Goal: Information Seeking & Learning: Learn about a topic

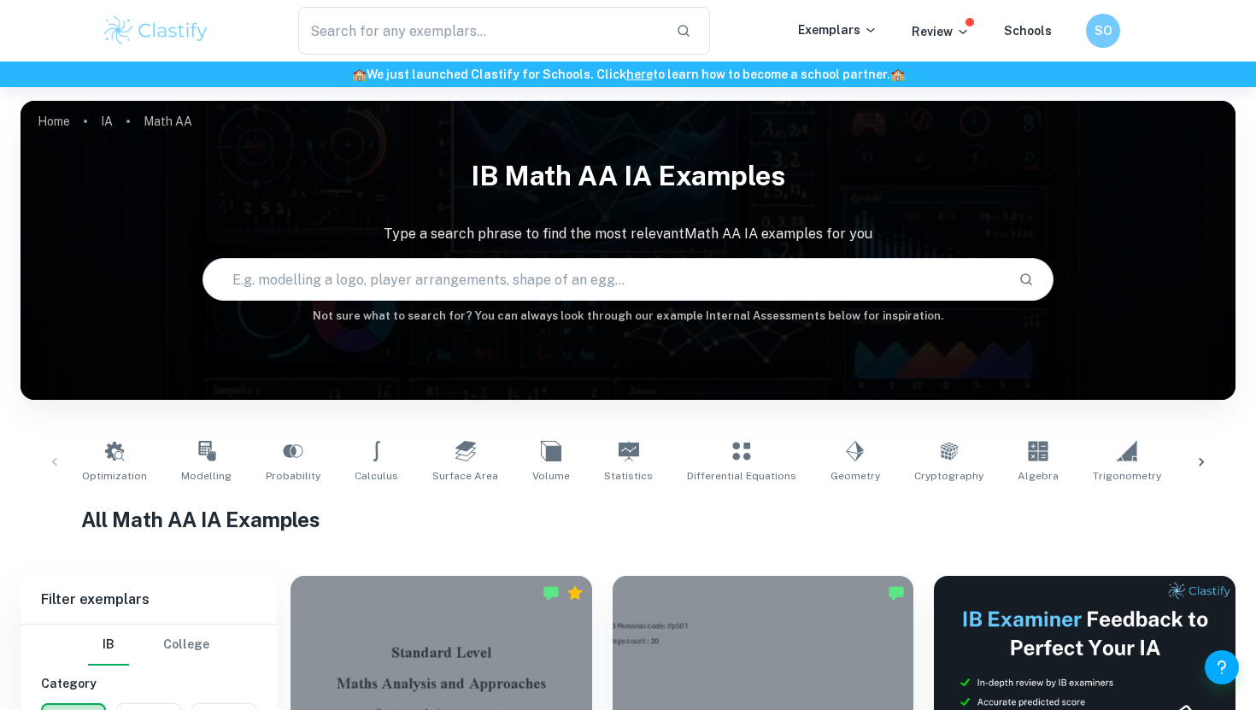
scroll to position [56, 0]
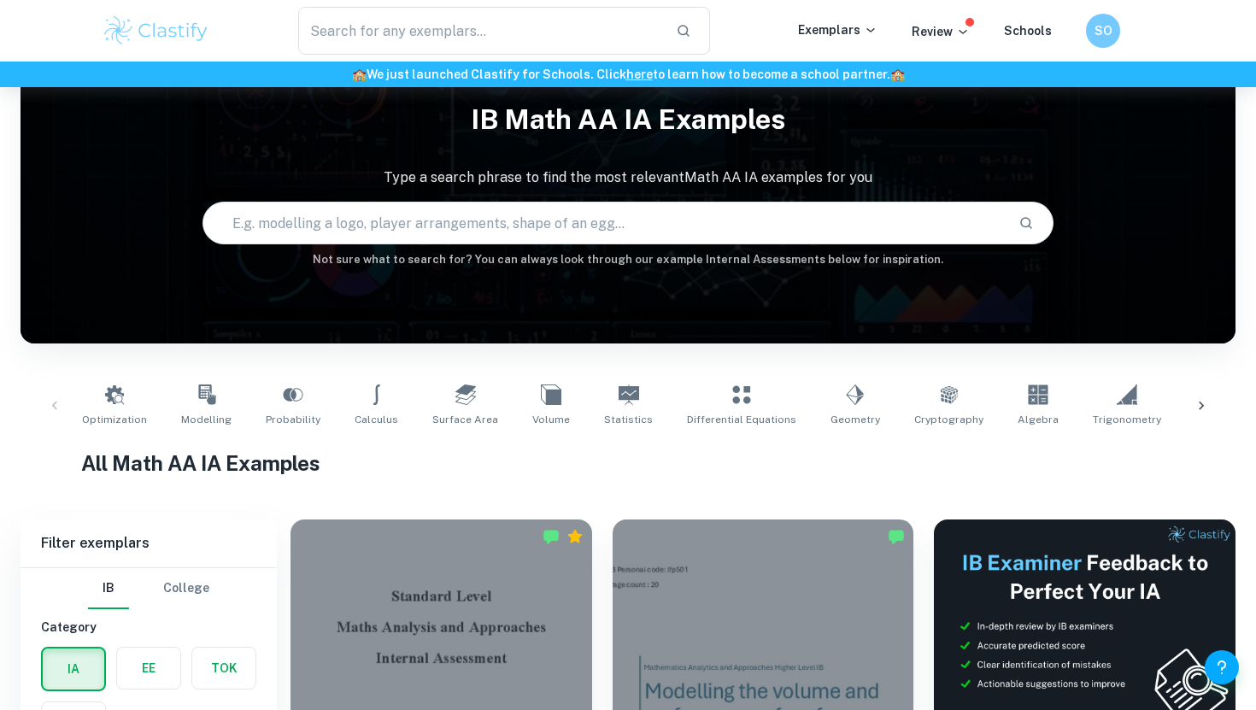
click at [663, 219] on input "text" at bounding box center [603, 223] width 801 height 48
type input "STI"
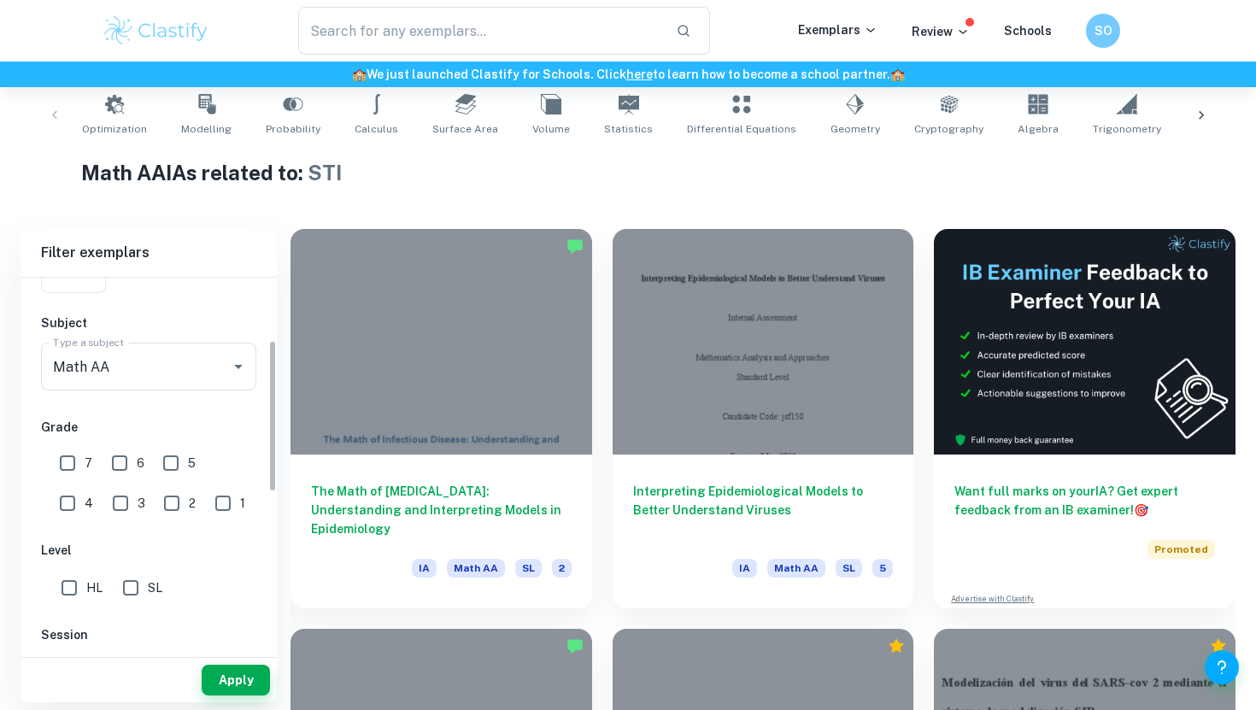
scroll to position [161, 0]
click at [68, 590] on input "HL" at bounding box center [69, 587] width 34 height 34
checkbox input "true"
click at [234, 678] on button "Apply" at bounding box center [236, 680] width 68 height 31
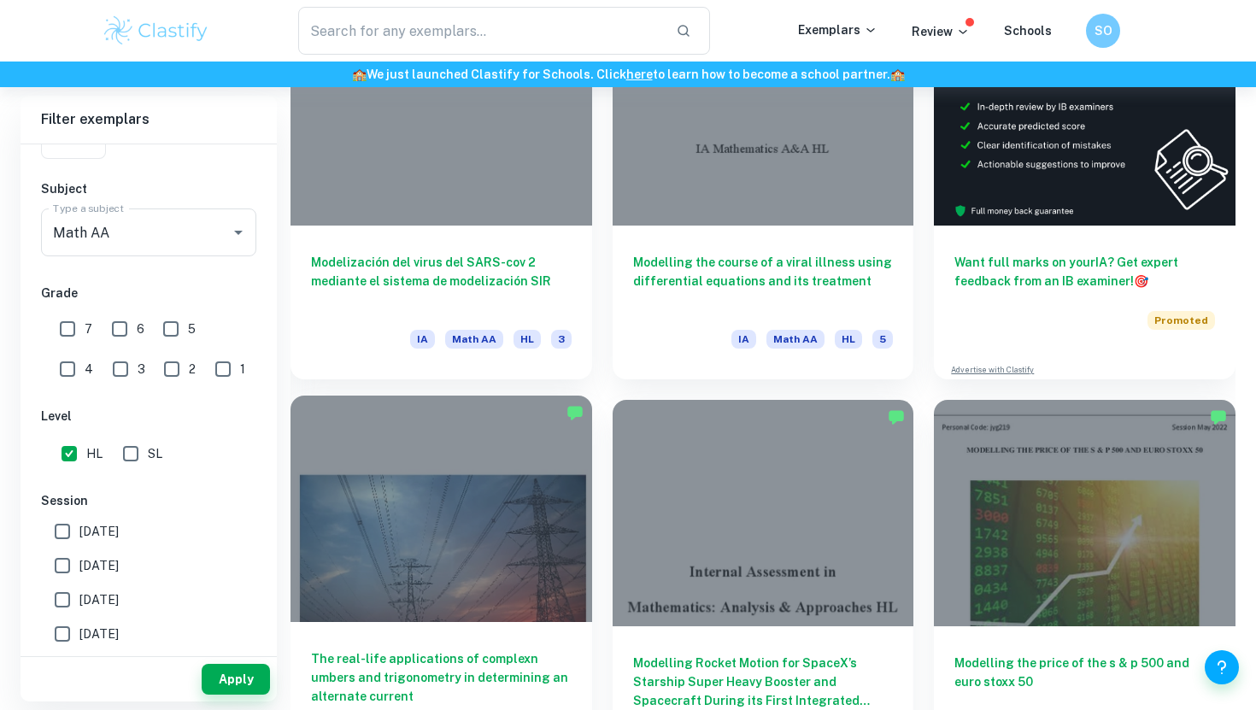
scroll to position [578, 0]
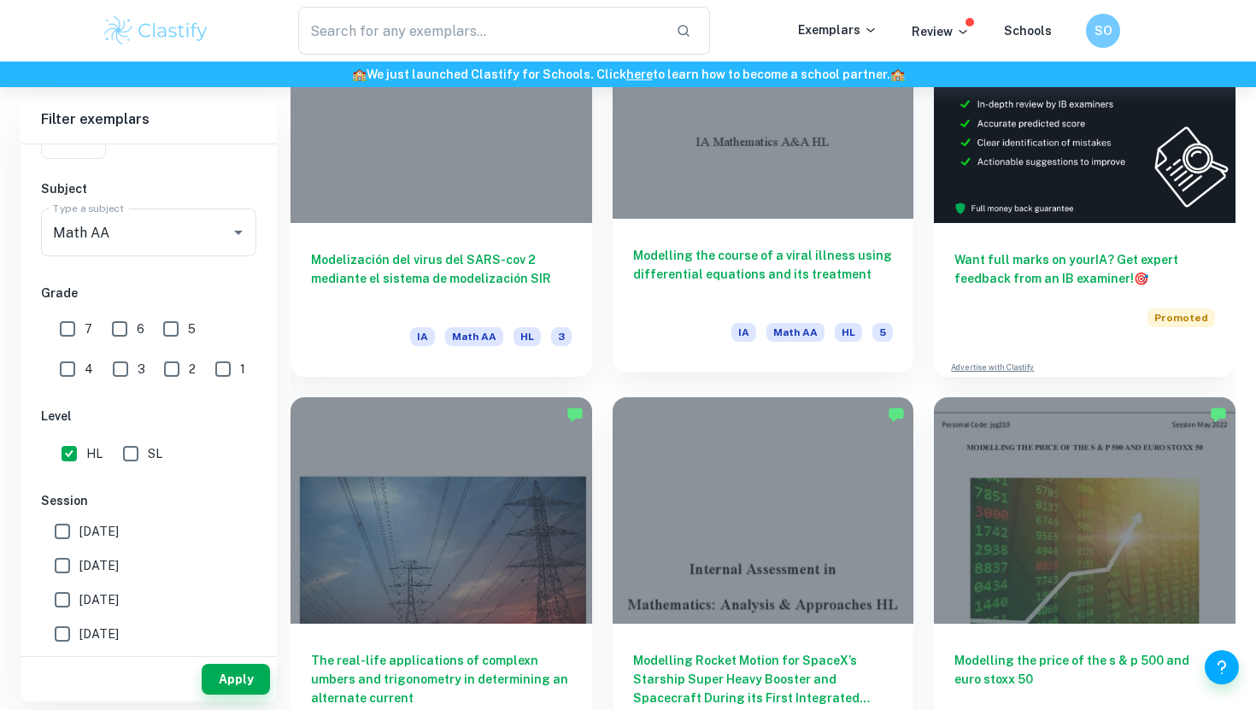
click at [835, 208] on div at bounding box center [764, 106] width 302 height 226
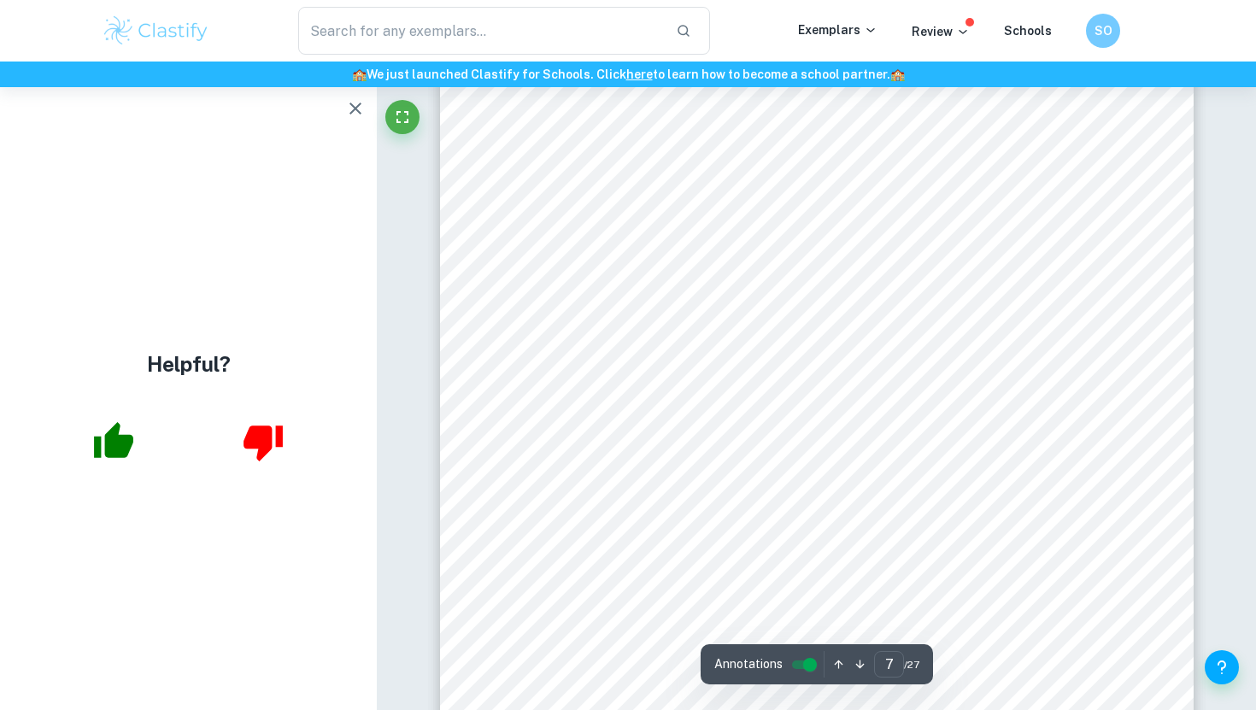
scroll to position [6907, 0]
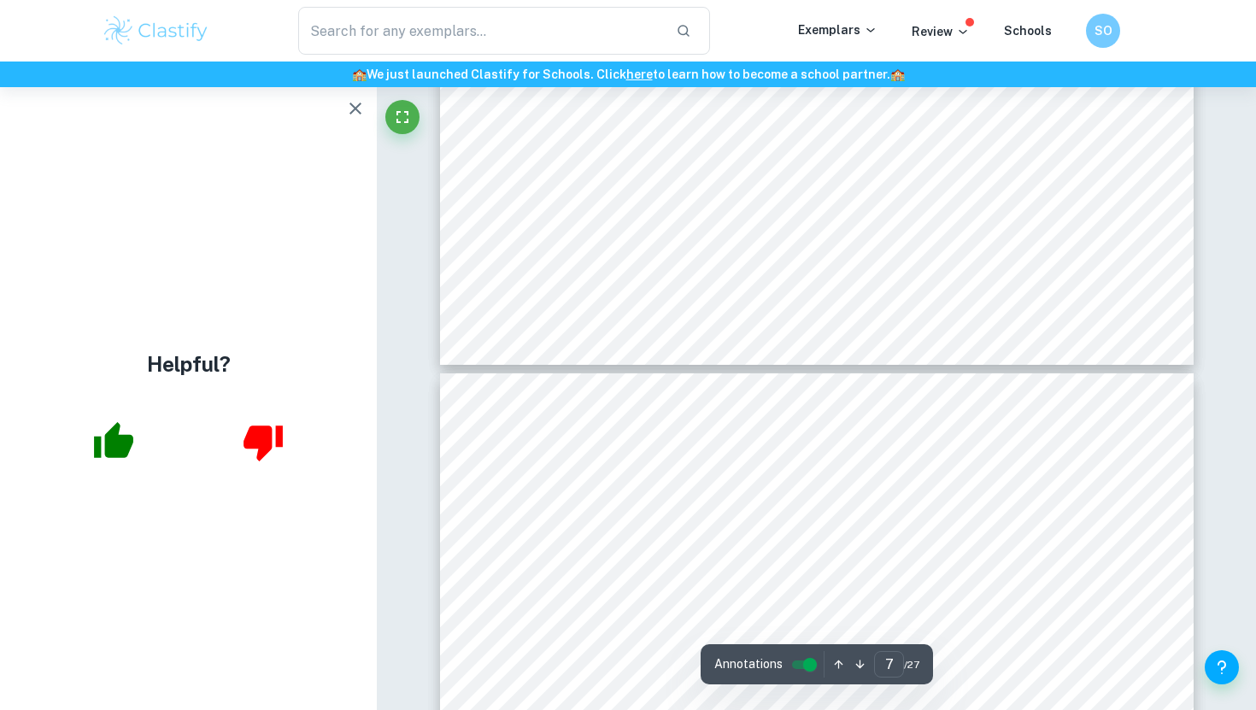
type input "8"
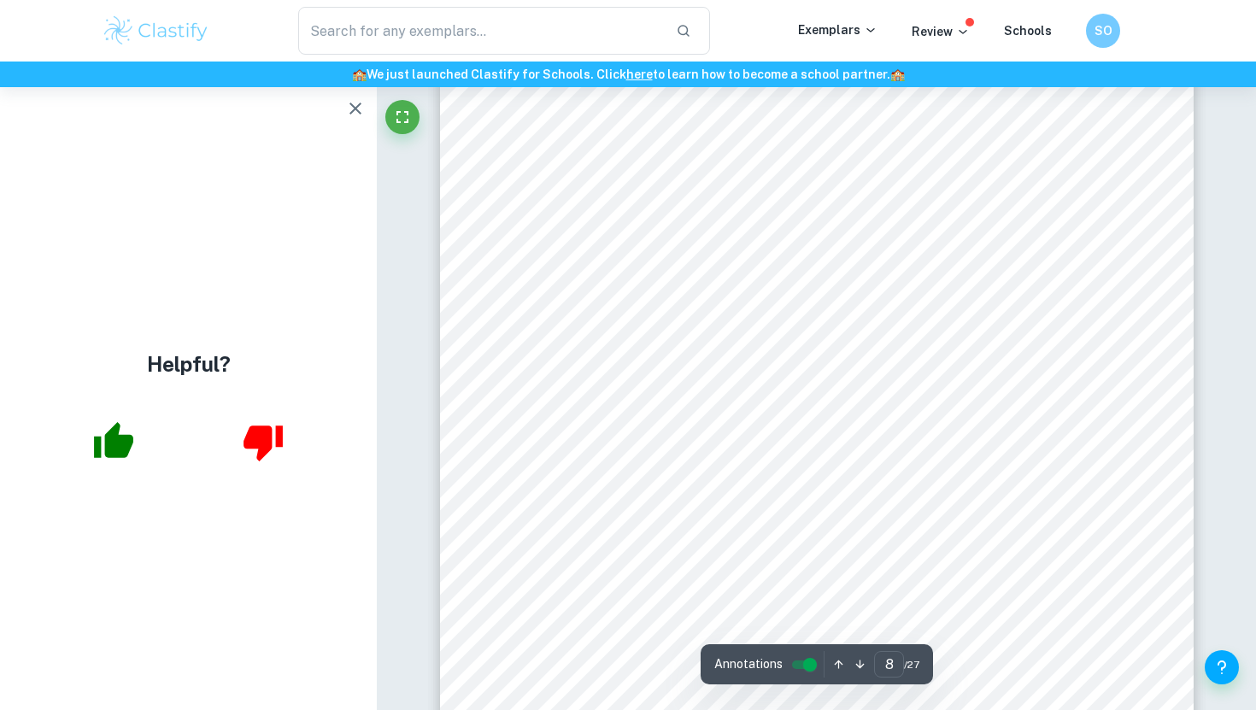
scroll to position [7960, 0]
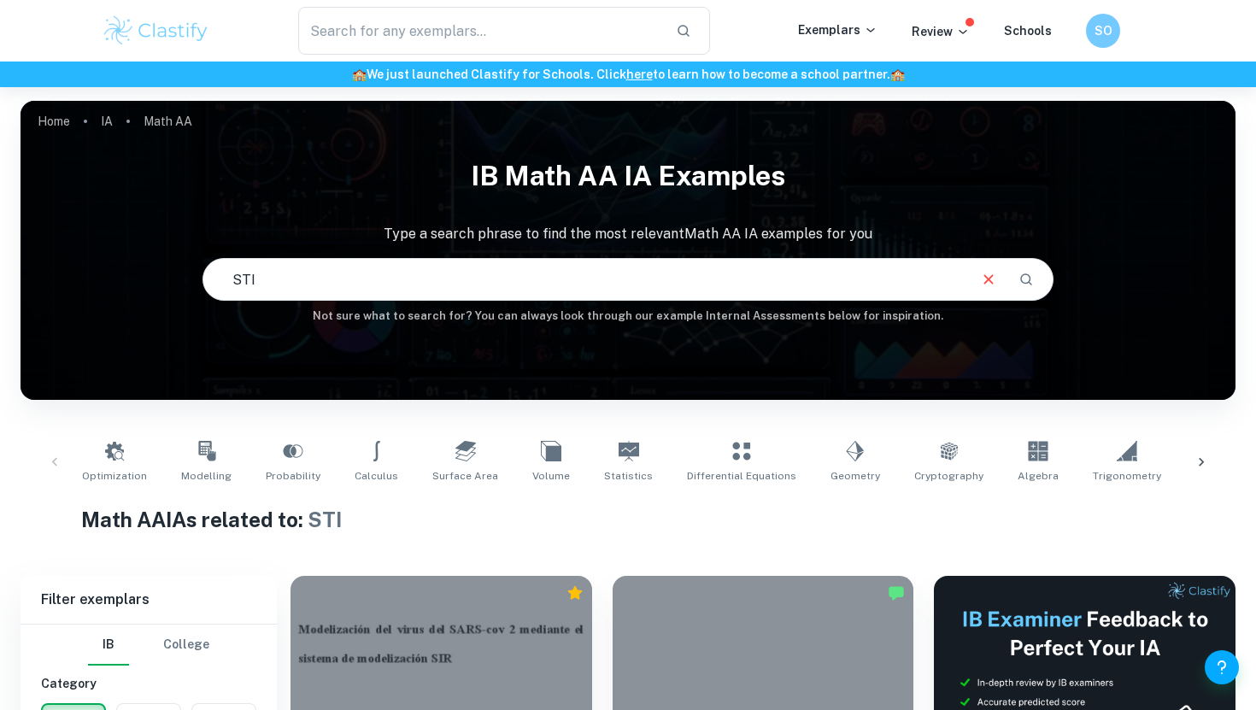
click at [302, 267] on input "STI" at bounding box center [583, 279] width 761 height 48
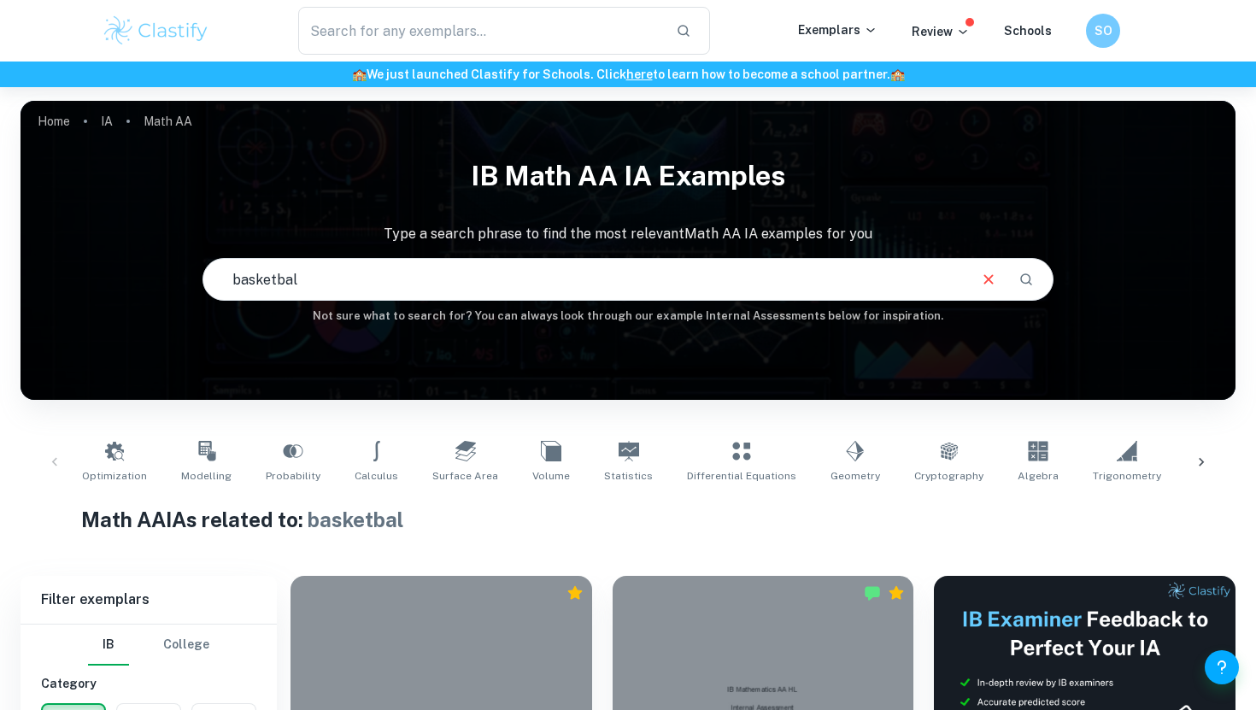
click at [377, 280] on input "basketbal" at bounding box center [583, 279] width 761 height 48
type input "basketball"
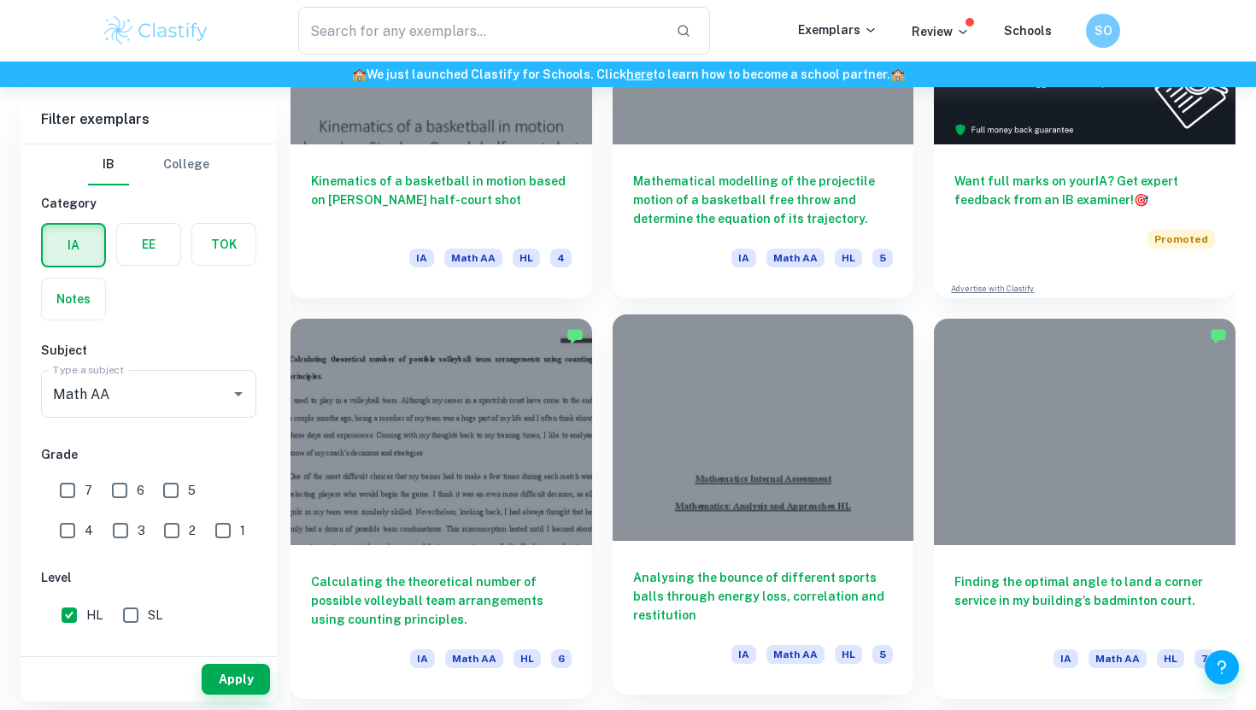
scroll to position [669, 0]
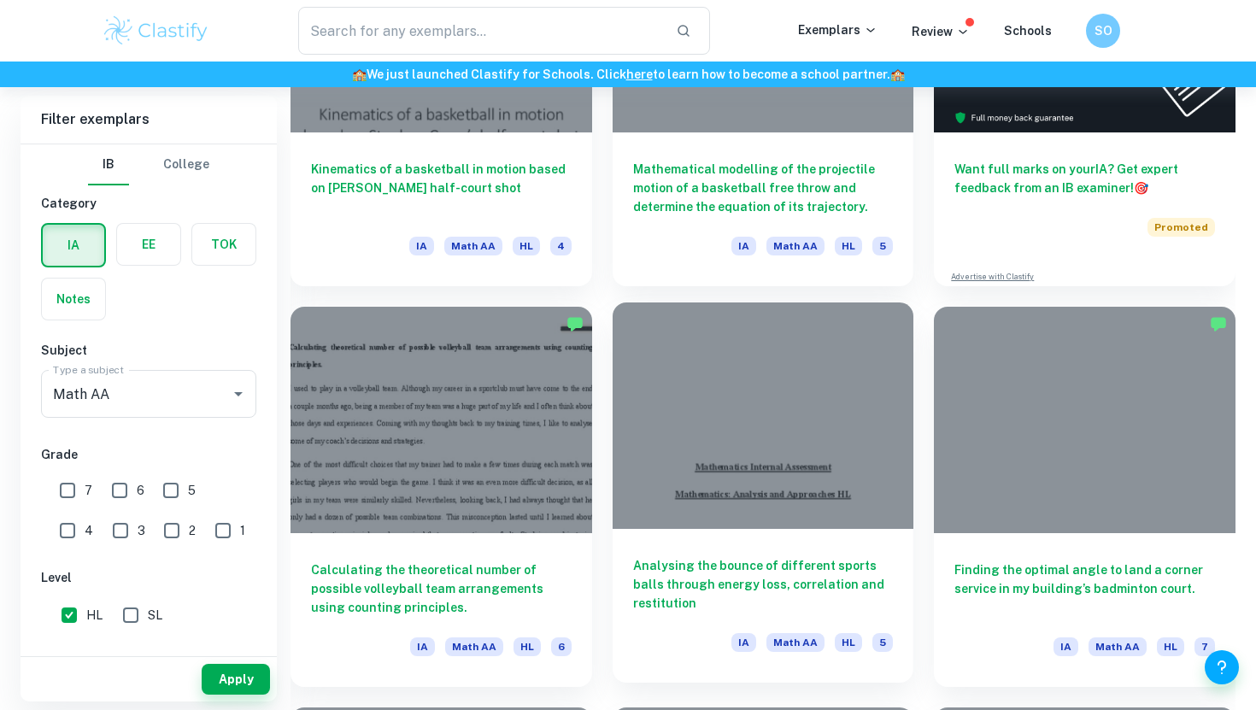
click at [697, 384] on div at bounding box center [764, 415] width 302 height 226
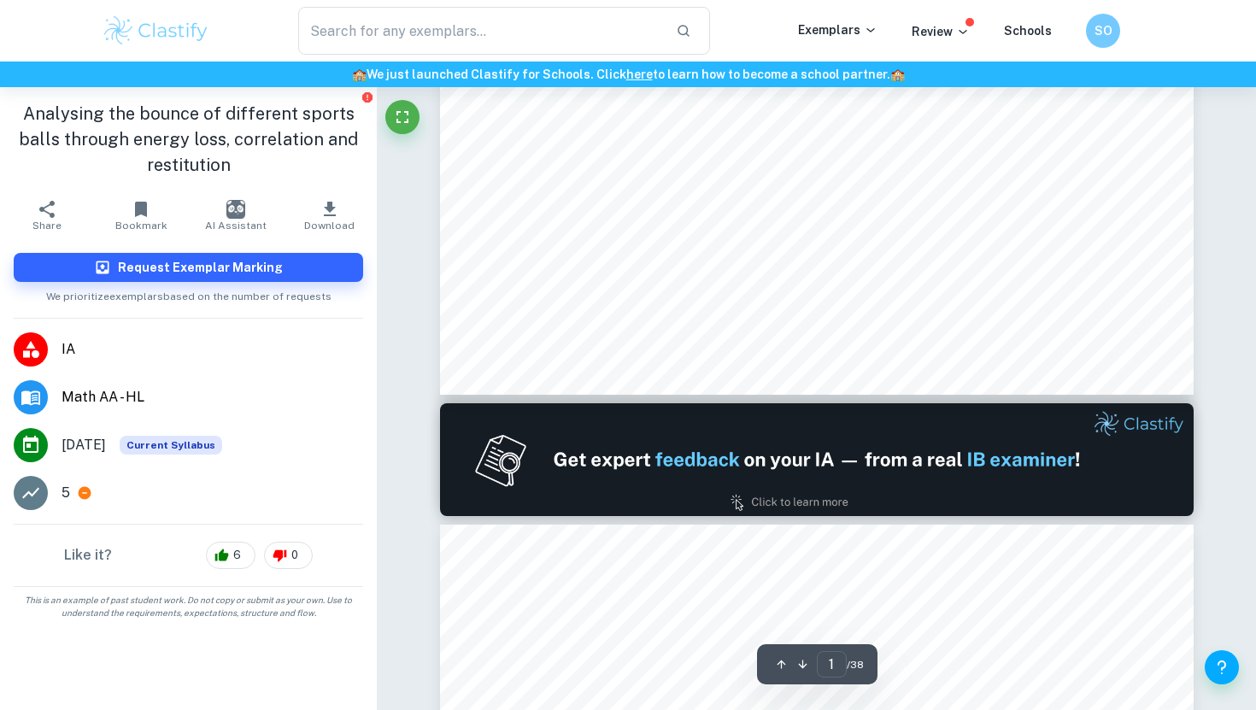
scroll to position [777, 0]
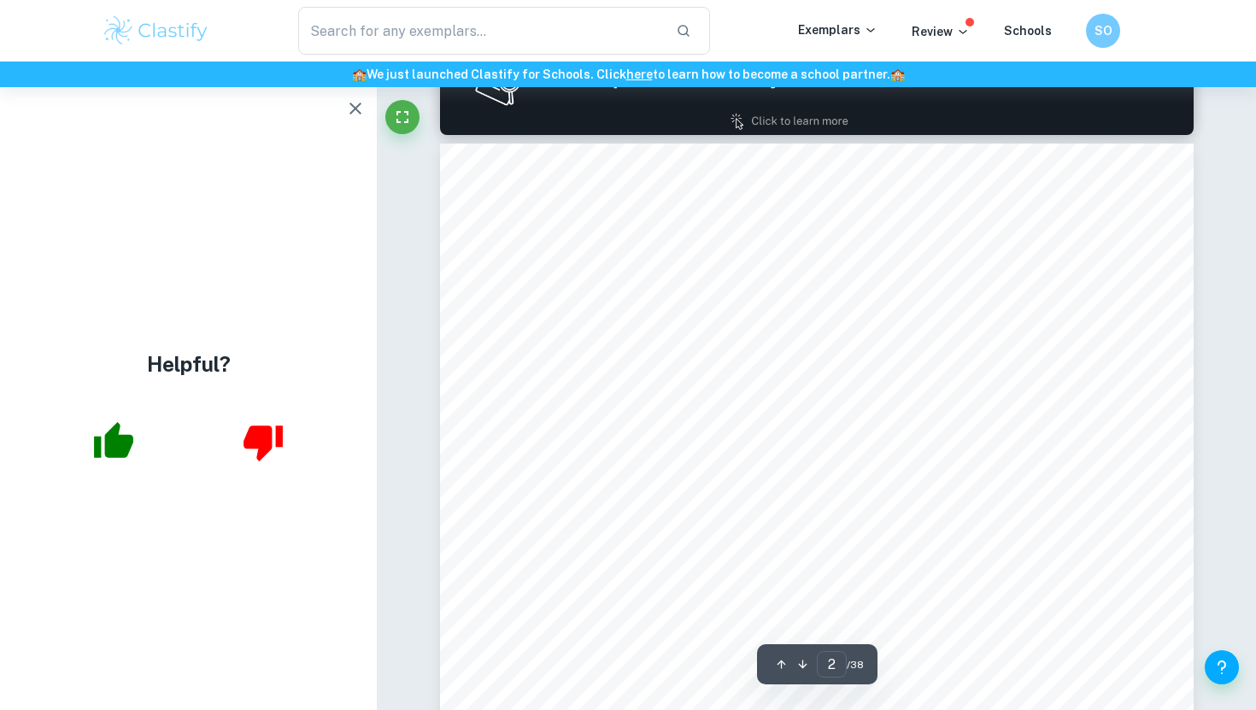
click at [735, 344] on div "2 Introduction From the bounce of a playground ball to high-intensity competiti…" at bounding box center [817, 677] width 754 height 1066
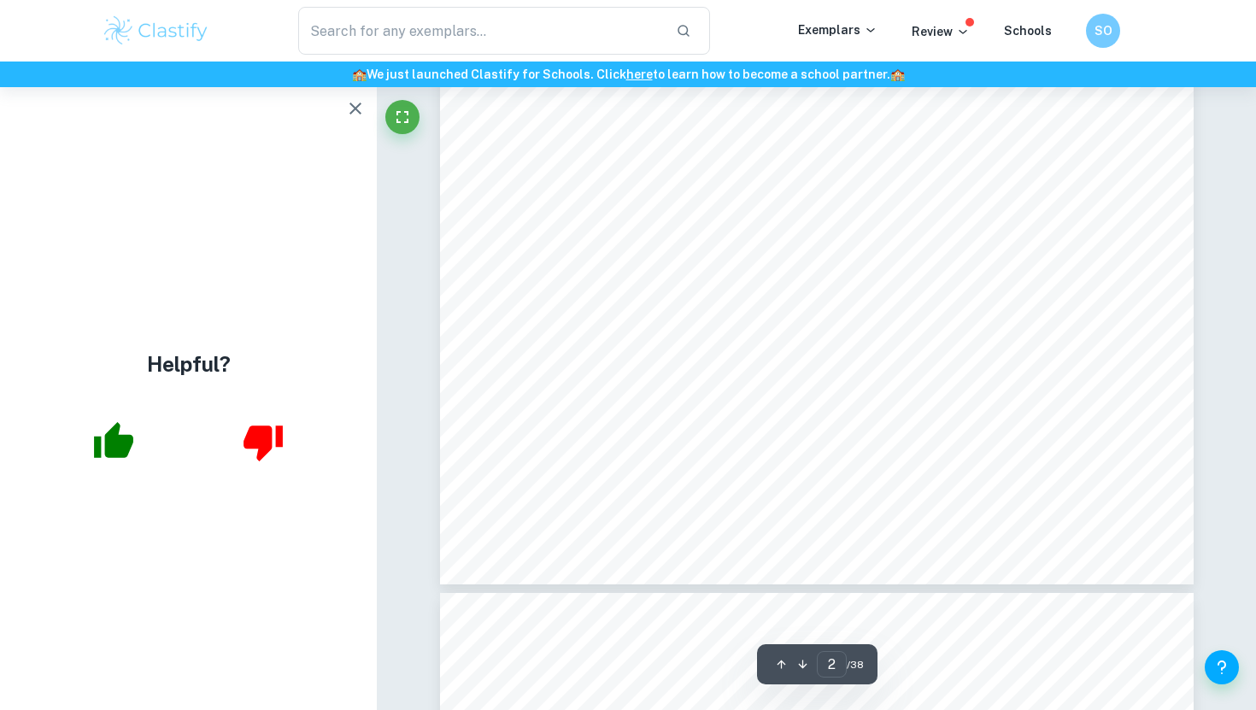
scroll to position [1785, 0]
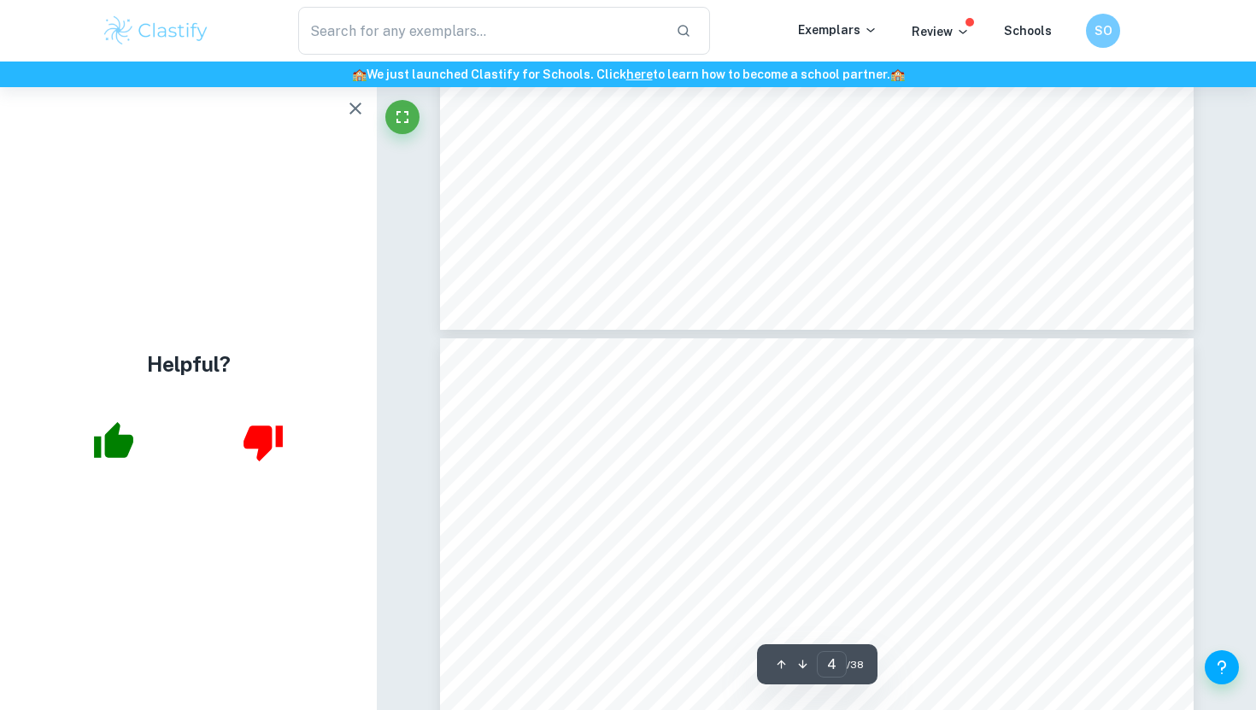
type input "5"
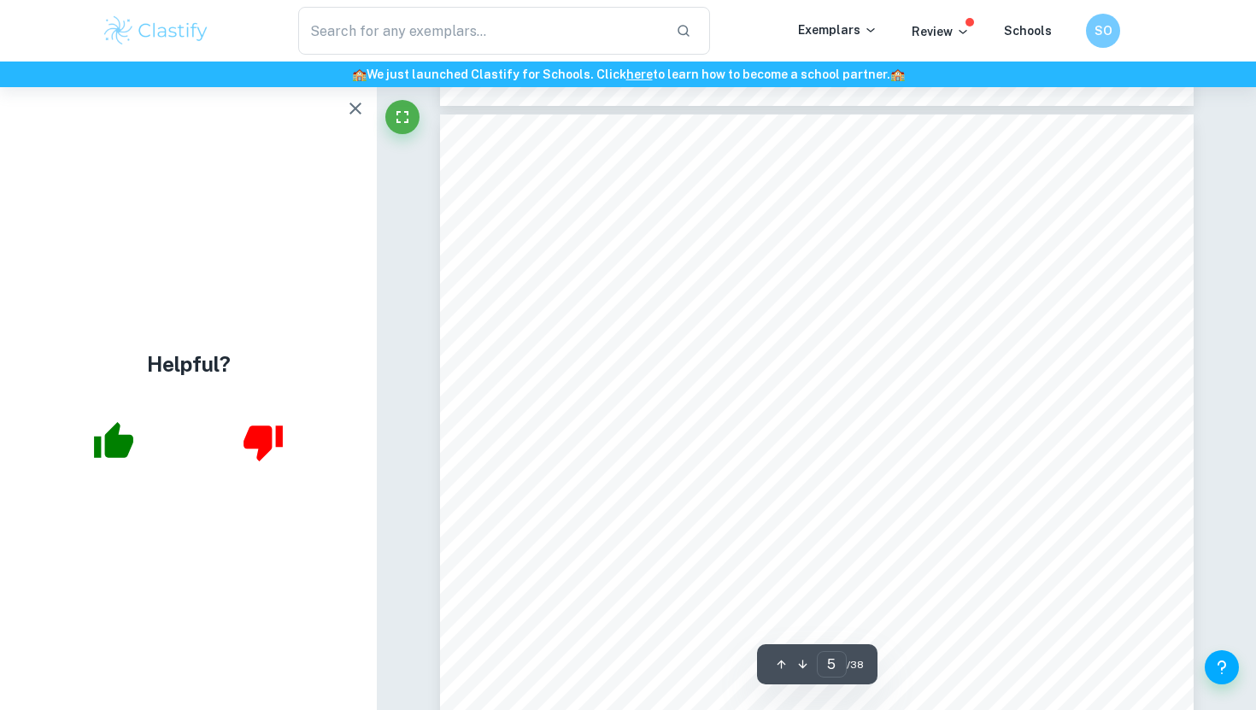
scroll to position [4417, 0]
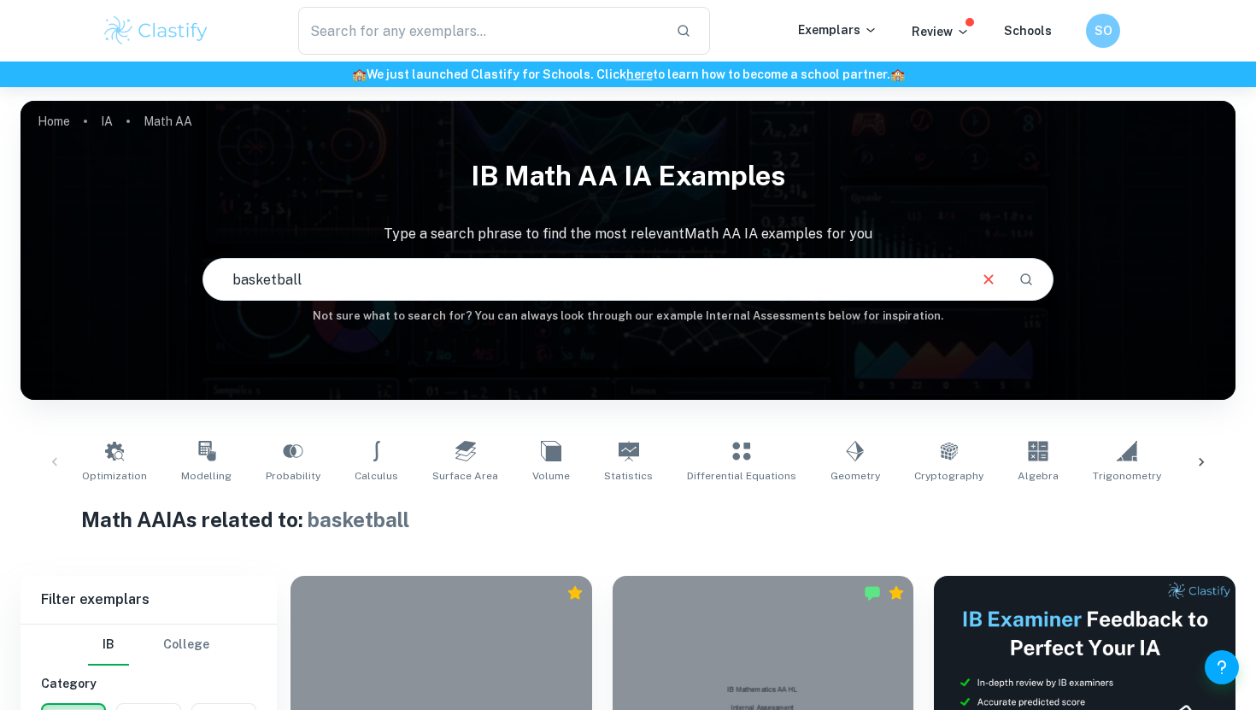
drag, startPoint x: 427, startPoint y: 267, endPoint x: 273, endPoint y: 277, distance: 155.0
click at [270, 277] on input "basketball" at bounding box center [583, 279] width 761 height 48
drag, startPoint x: 349, startPoint y: 275, endPoint x: 177, endPoint y: 298, distance: 174.1
click at [177, 298] on div "IB Math AA IA examples Type a search phrase to find the most relevant Math AA I…" at bounding box center [628, 237] width 1215 height 176
drag, startPoint x: 396, startPoint y: 284, endPoint x: 86, endPoint y: 275, distance: 309.4
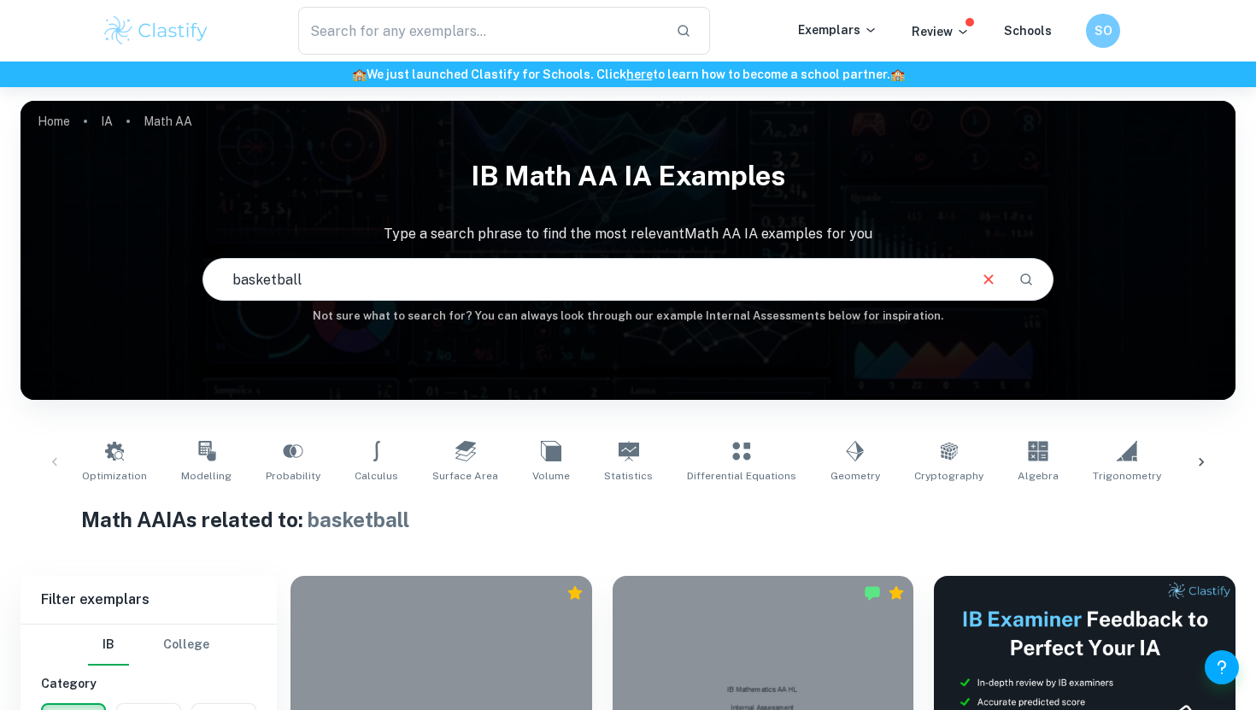
click at [86, 275] on div "IB Math AA IA examples Type a search phrase to find the most relevant Math AA I…" at bounding box center [628, 237] width 1215 height 176
type input "differential equations"
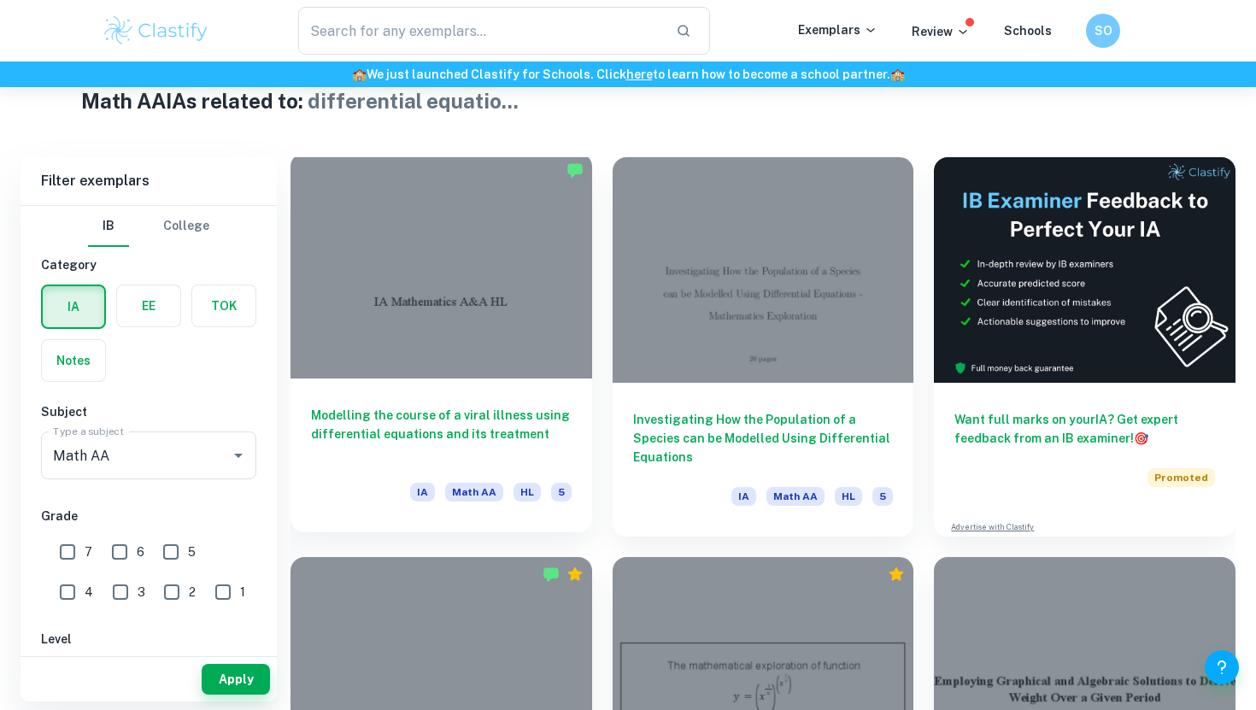
scroll to position [421, 0]
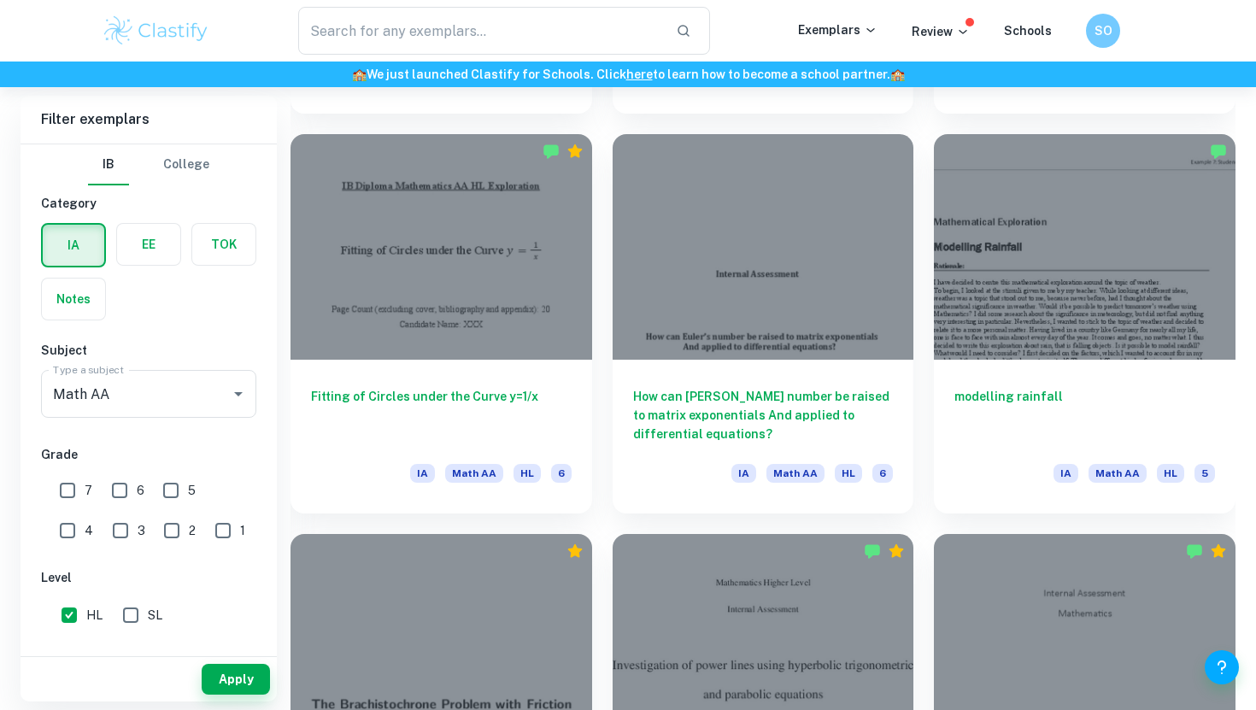
scroll to position [1240, 0]
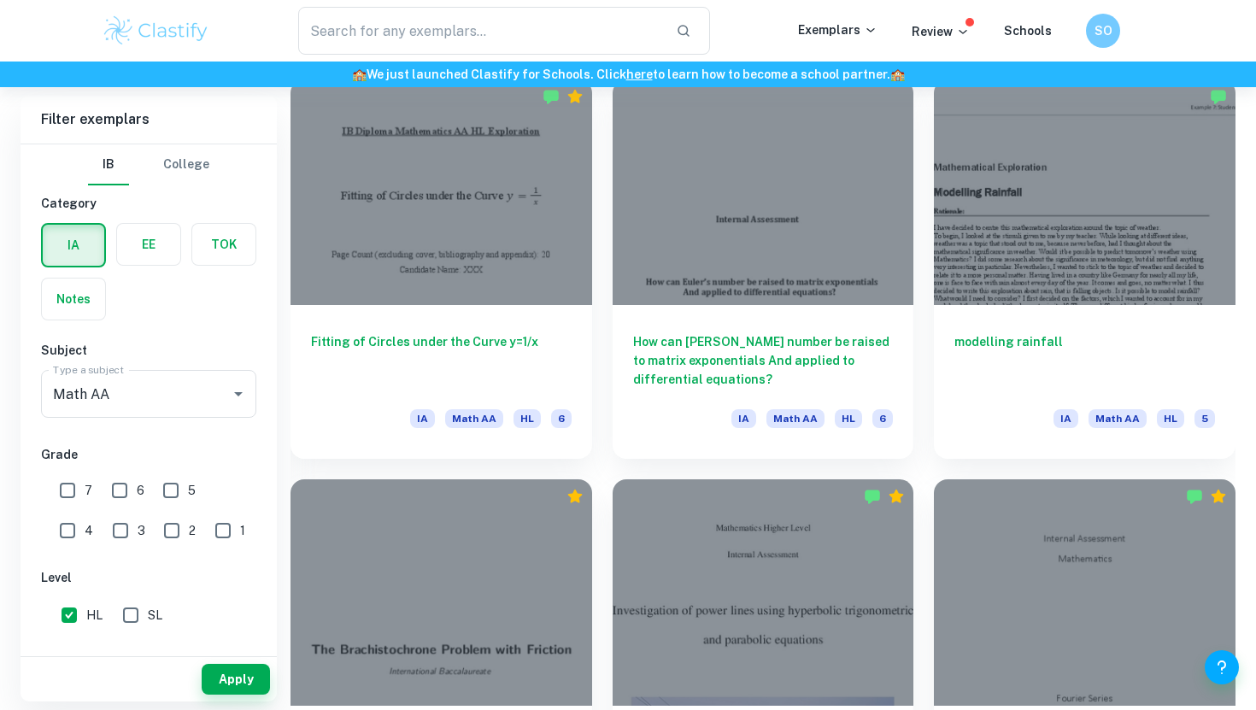
scroll to position [1312, 0]
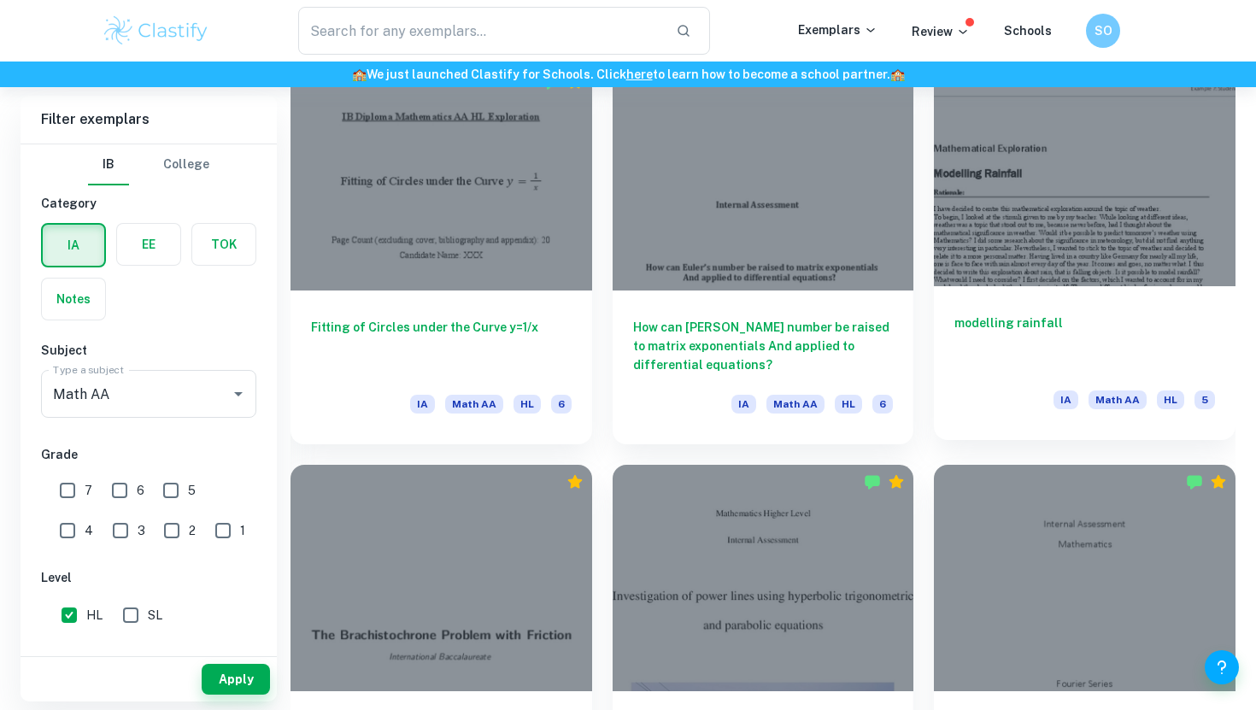
click at [1025, 231] on div at bounding box center [1085, 174] width 302 height 226
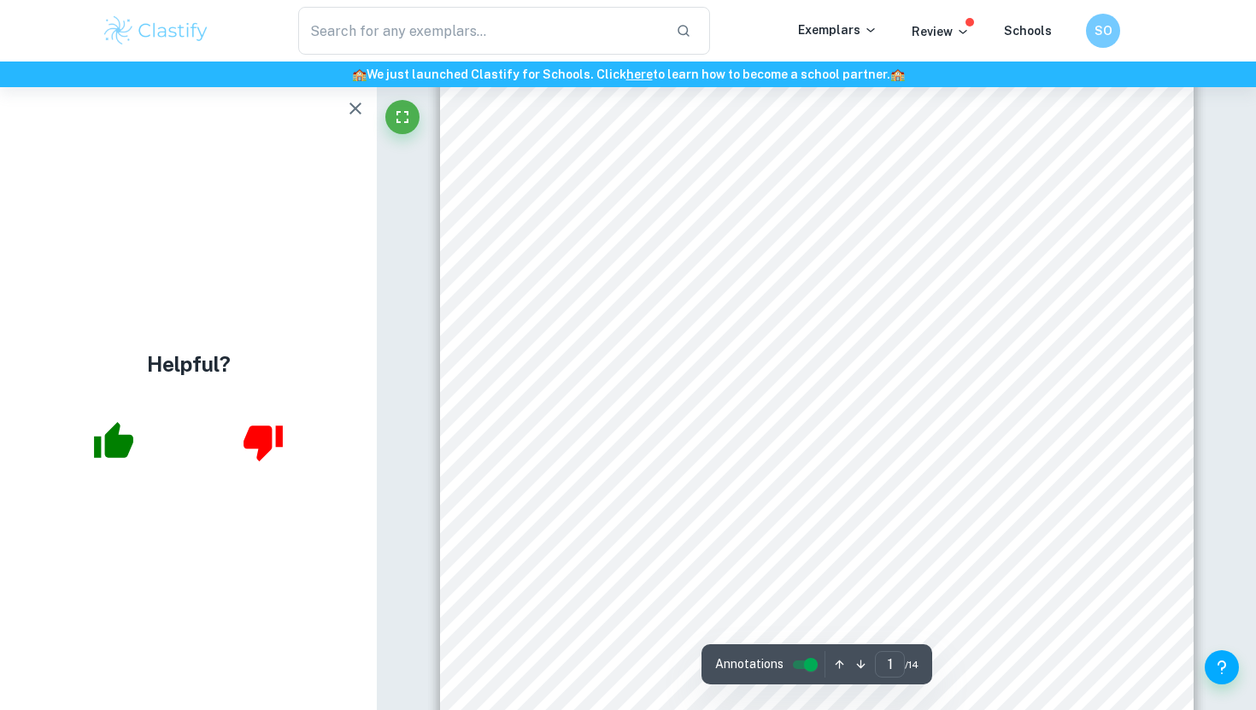
scroll to position [331, 0]
click at [629, 365] on span "falling down from the sky. However, there is one essential difference: the para…" at bounding box center [772, 368] width 517 height 14
click at [346, 109] on icon "button" at bounding box center [355, 108] width 21 height 21
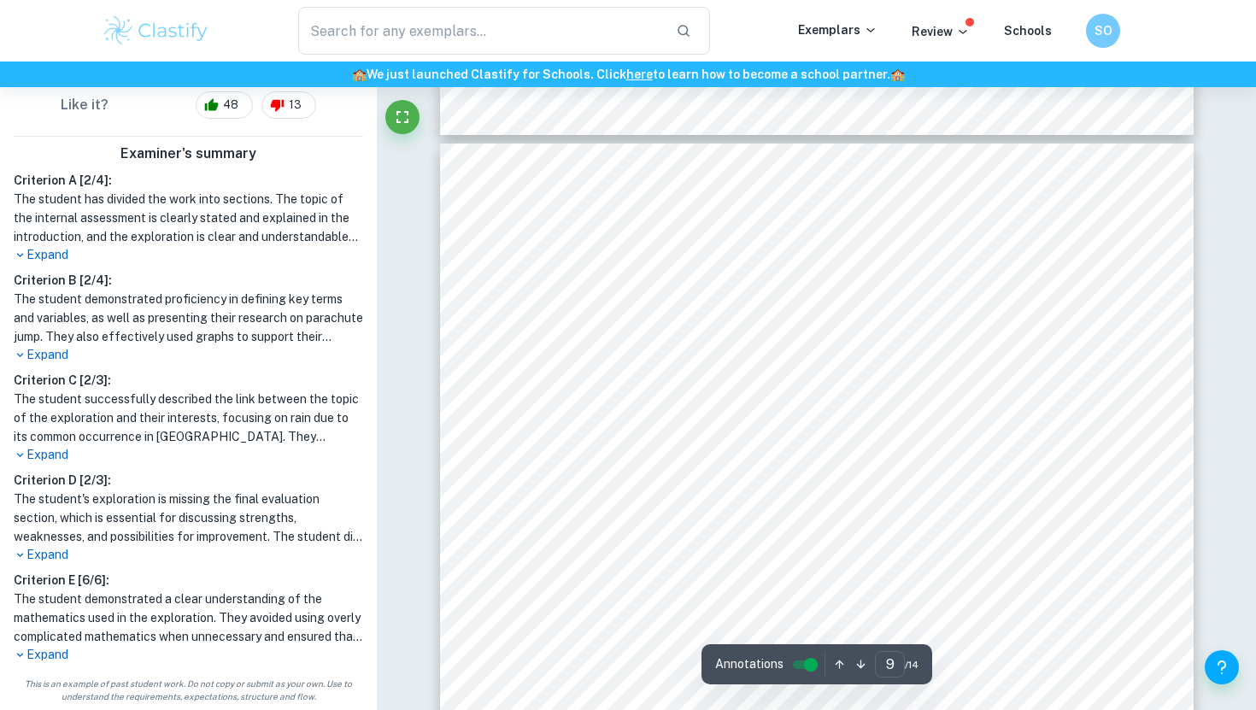
scroll to position [8663, 0]
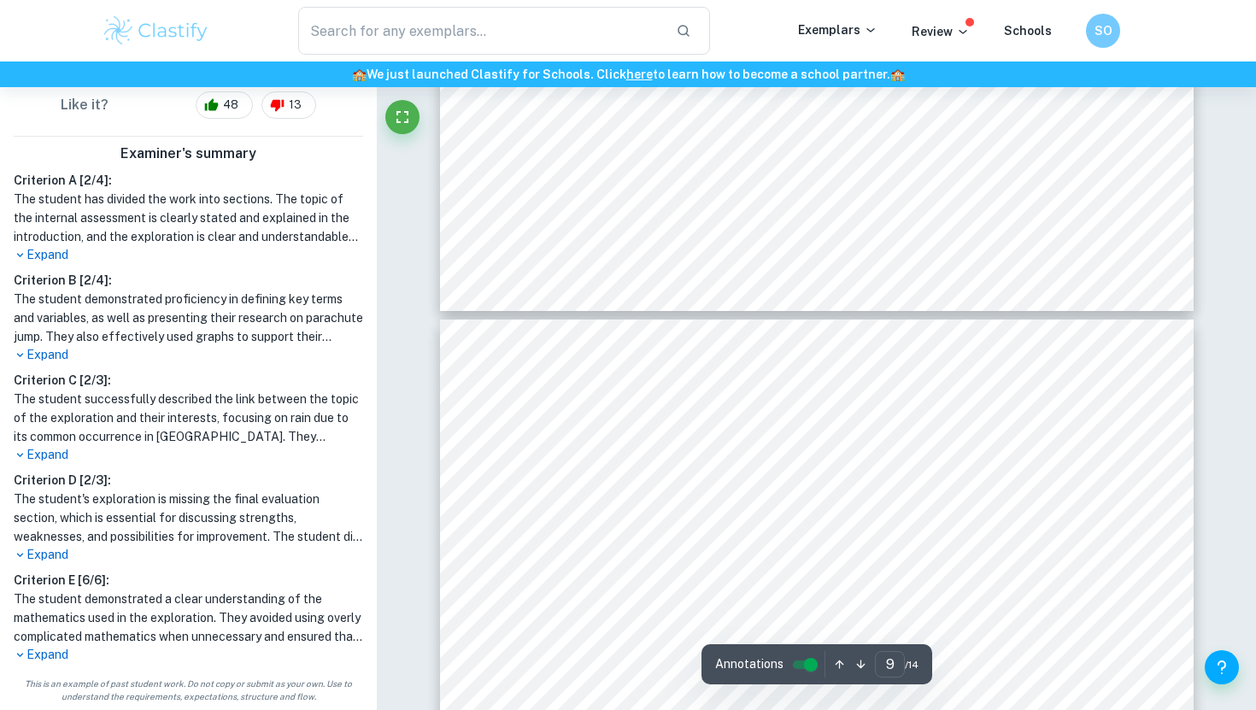
type input "8"
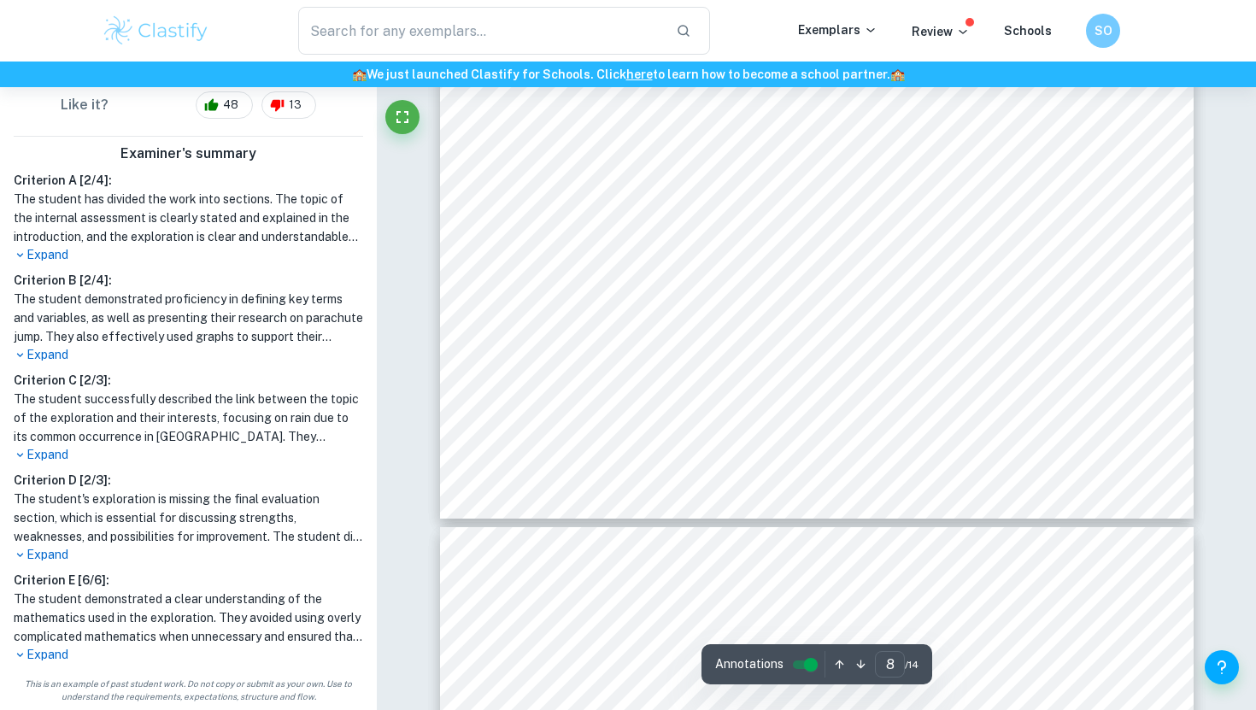
scroll to position [8280, 0]
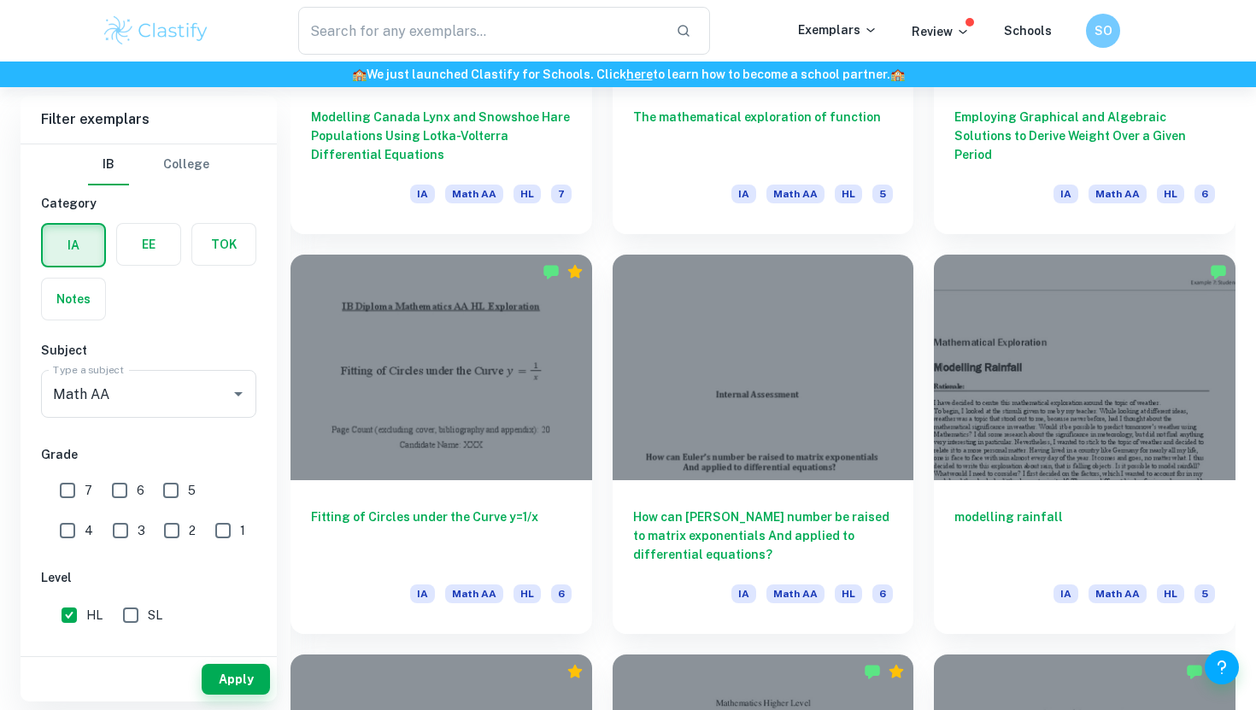
scroll to position [1127, 0]
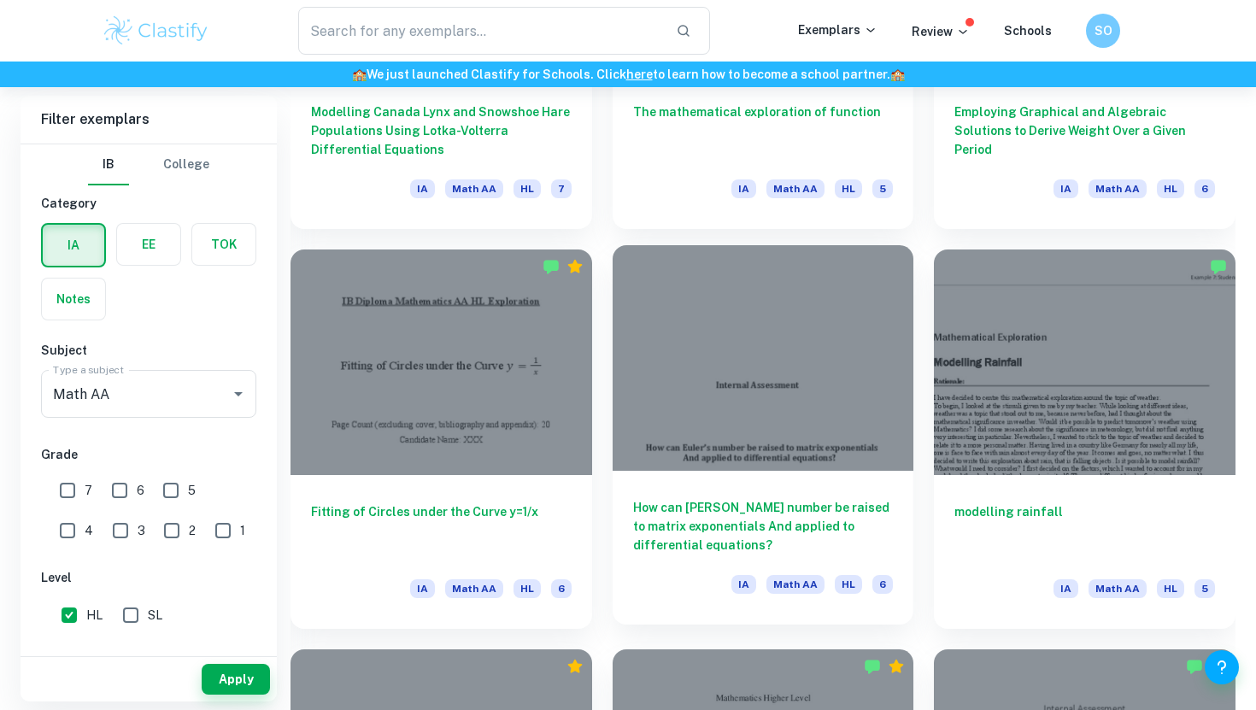
click at [733, 359] on div at bounding box center [764, 358] width 302 height 226
